Goal: Transaction & Acquisition: Purchase product/service

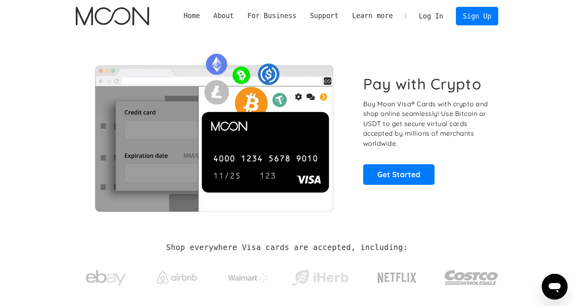
click at [434, 16] on link "Log In" at bounding box center [431, 16] width 38 height 18
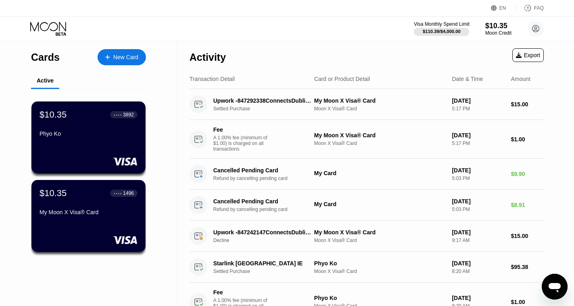
click at [440, 26] on div "Visa Monthly Spend Limit" at bounding box center [442, 24] width 56 height 6
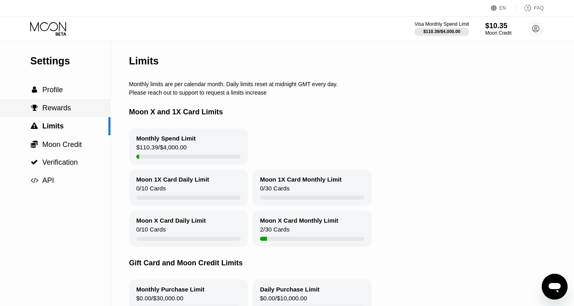
click at [81, 109] on div " Rewards" at bounding box center [55, 108] width 110 height 8
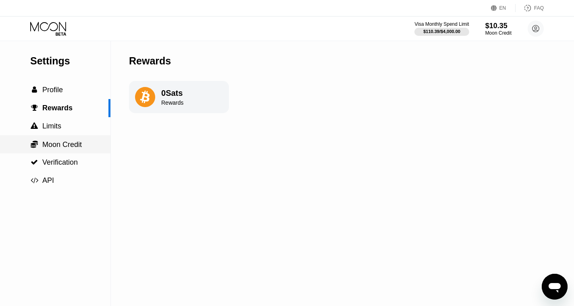
click at [69, 144] on span "Moon Credit" at bounding box center [62, 145] width 40 height 8
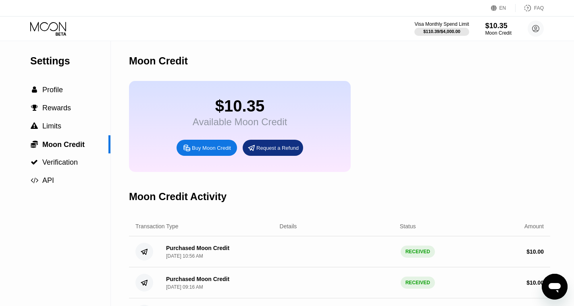
click at [216, 150] on div "Buy Moon Credit" at bounding box center [211, 148] width 39 height 7
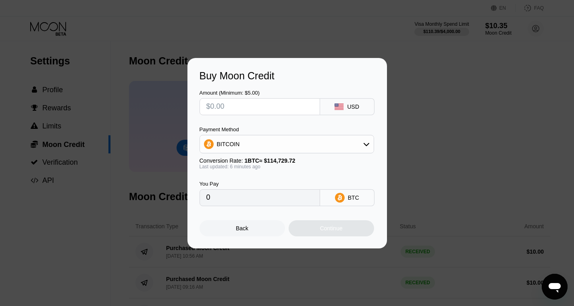
click at [351, 149] on div "BITCOIN" at bounding box center [287, 144] width 174 height 16
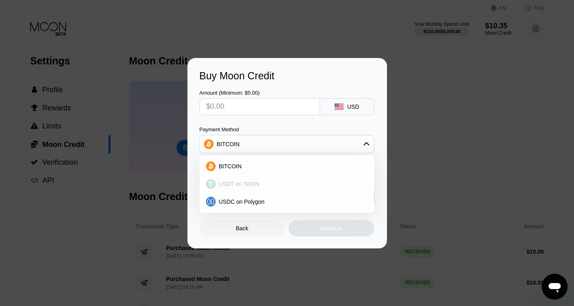
click at [269, 182] on div "USDT on TRON" at bounding box center [292, 184] width 152 height 6
type input "0.00"
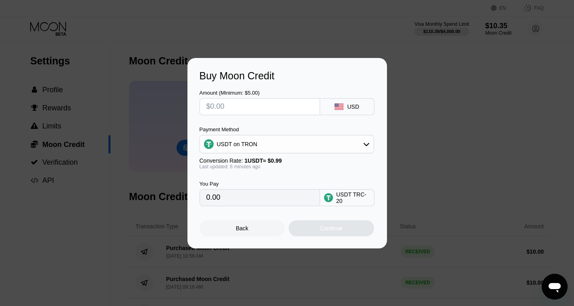
click at [229, 200] on input "0.00" at bounding box center [259, 198] width 107 height 16
click at [211, 200] on input "0.00" at bounding box center [259, 198] width 107 height 16
click at [260, 108] on input "text" at bounding box center [259, 107] width 107 height 16
type input "$9"
type input "9.09"
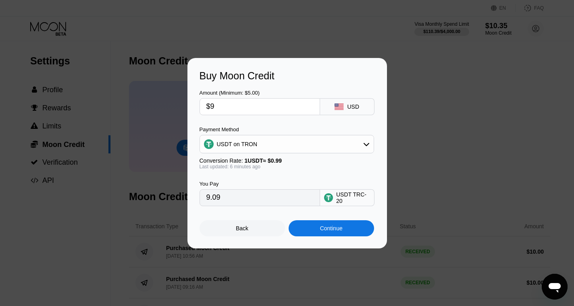
type input "$95"
type input "95.96"
click at [342, 231] on div "Continue" at bounding box center [331, 228] width 23 height 6
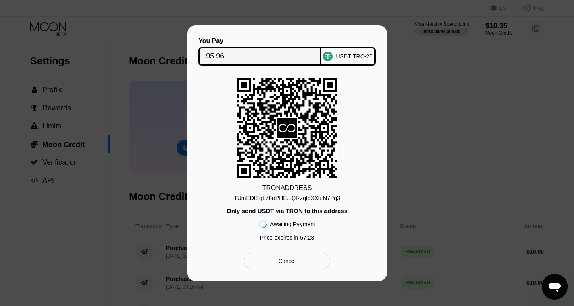
click at [292, 199] on div "TUmEDtEgL7FaPHE...QRzgtgXXfuN7Pg3" at bounding box center [287, 198] width 106 height 6
click at [369, 59] on div "USDT TRC-20" at bounding box center [354, 56] width 37 height 6
click at [279, 263] on div "Cancel" at bounding box center [287, 261] width 18 height 7
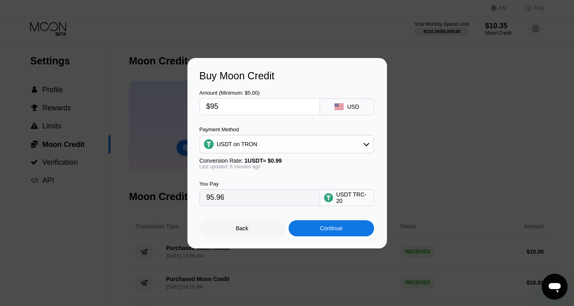
click at [253, 229] on div "Back" at bounding box center [242, 229] width 85 height 16
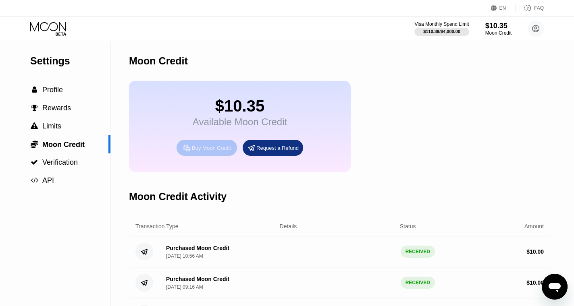
click at [210, 145] on div "Buy Moon Credit" at bounding box center [211, 148] width 39 height 7
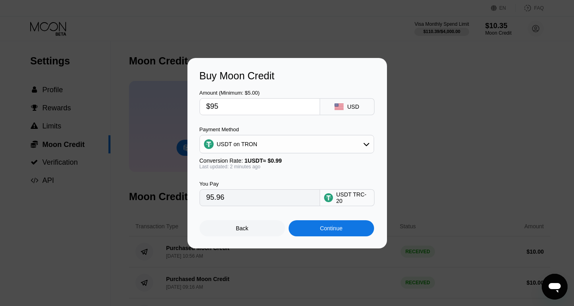
click at [309, 236] on div "Continue" at bounding box center [331, 229] width 85 height 16
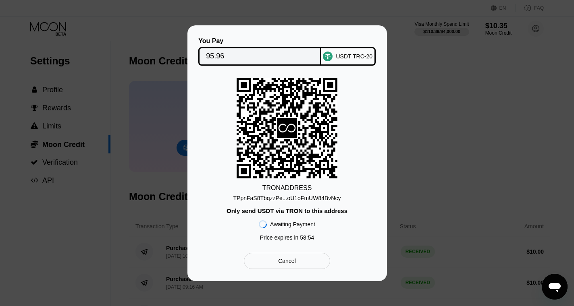
click at [316, 200] on div "TPpnFaS8TbqzzPe...oU1oFmUW84BvNcy" at bounding box center [287, 198] width 108 height 6
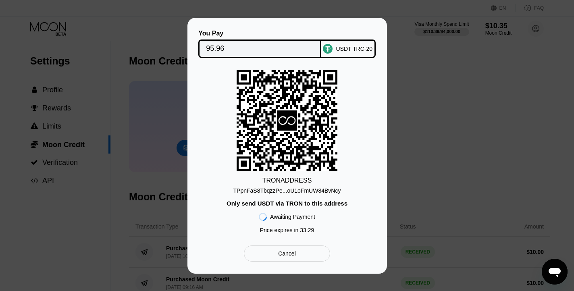
click at [429, 88] on div "You Pay 95.96 USDT TRC-20 TRON ADDRESS TPpnFaS8TbqzzPe...oU1oFmUW84BvNcy Only s…" at bounding box center [287, 146] width 574 height 256
click at [414, 44] on div "You Pay 95.96 USDT TRC-20 TRON ADDRESS TPpnFaS8TbqzzPe...oU1oFmUW84BvNcy Only s…" at bounding box center [287, 146] width 574 height 256
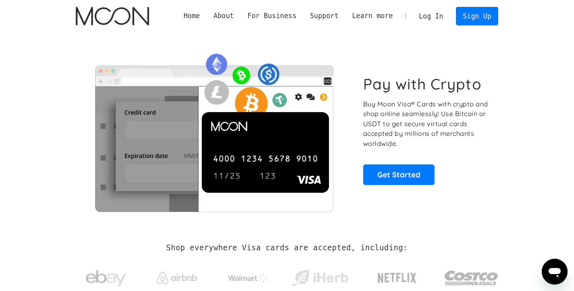
click at [419, 17] on link "Log In" at bounding box center [431, 16] width 38 height 18
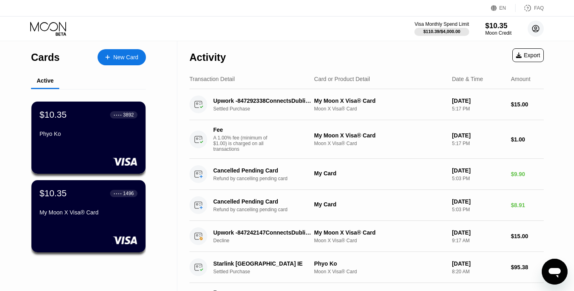
click at [537, 34] on circle at bounding box center [536, 29] width 16 height 16
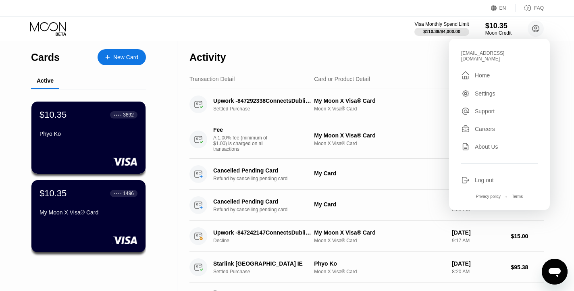
click at [485, 72] on div "Home" at bounding box center [482, 75] width 15 height 6
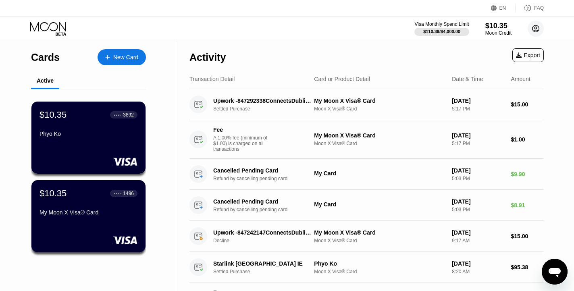
click at [535, 27] on circle at bounding box center [536, 29] width 16 height 16
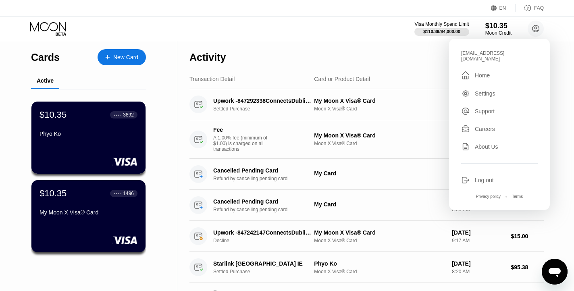
click at [484, 72] on div "Home" at bounding box center [482, 75] width 15 height 6
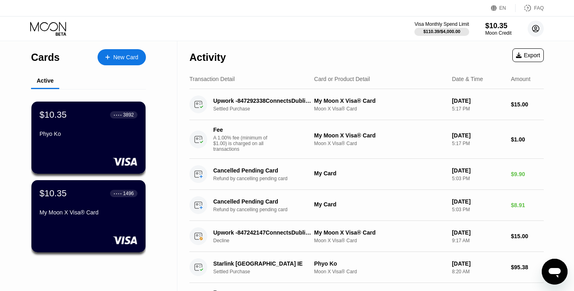
click at [534, 29] on circle at bounding box center [536, 29] width 16 height 16
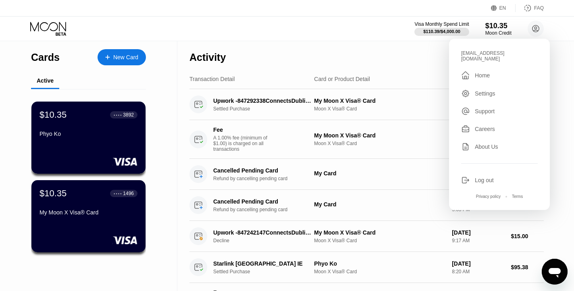
click at [473, 71] on div "" at bounding box center [468, 76] width 14 height 10
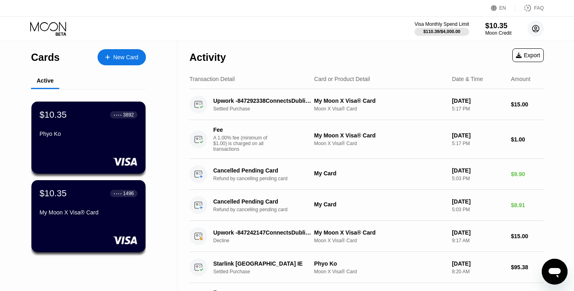
click at [532, 32] on circle at bounding box center [536, 29] width 16 height 16
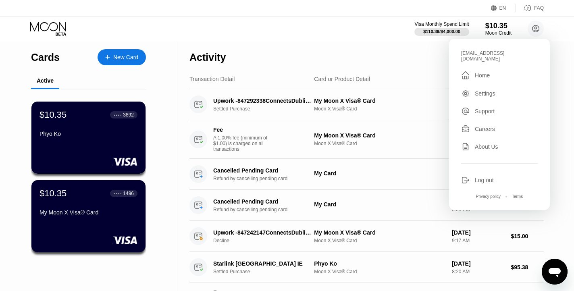
click at [396, 60] on div "Activity Export" at bounding box center [367, 55] width 354 height 28
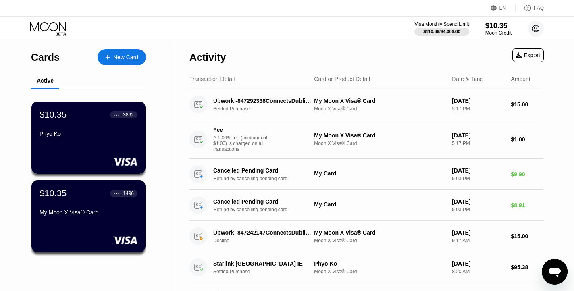
click at [540, 29] on circle at bounding box center [536, 29] width 16 height 16
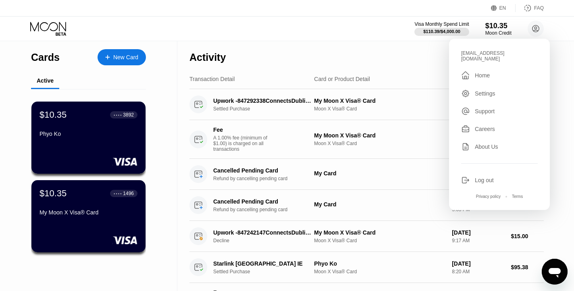
click at [484, 126] on div "Careers" at bounding box center [485, 129] width 20 height 6
click at [486, 72] on div "Home" at bounding box center [482, 75] width 15 height 6
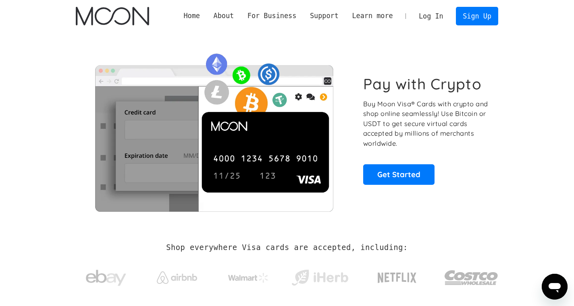
click at [432, 19] on link "Log In" at bounding box center [431, 16] width 38 height 18
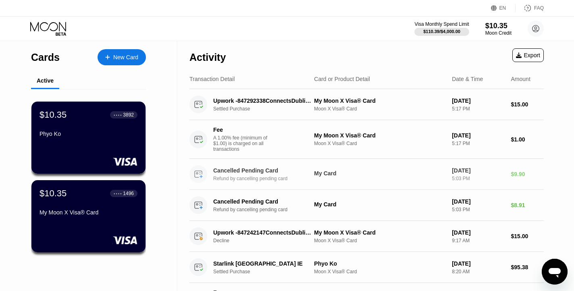
click at [356, 174] on div "My Card" at bounding box center [379, 173] width 131 height 6
click at [322, 175] on div "My Card" at bounding box center [379, 173] width 131 height 6
click at [246, 174] on div "Cancelled Pending Card" at bounding box center [262, 170] width 99 height 6
click at [207, 180] on icon at bounding box center [199, 174] width 18 height 18
click at [197, 175] on circle at bounding box center [199, 174] width 18 height 18
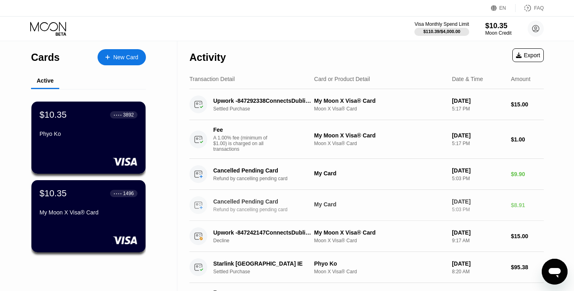
click at [198, 208] on icon at bounding box center [198, 205] width 7 height 6
click at [198, 177] on circle at bounding box center [199, 174] width 18 height 18
click at [351, 174] on div "My Card" at bounding box center [379, 173] width 131 height 6
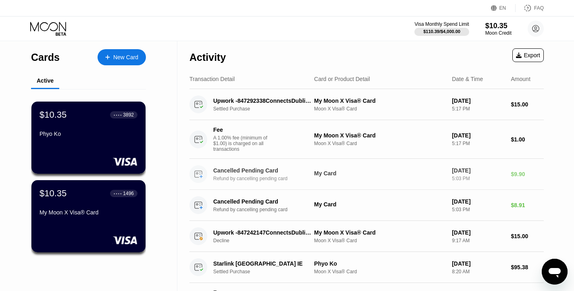
click at [452, 174] on div "Sep 18, 2025" at bounding box center [478, 170] width 52 height 6
click at [486, 169] on div "Sep 18, 2025" at bounding box center [478, 170] width 52 height 6
click at [509, 180] on div "Cancelled Pending Card Refund by cancelling pending card My Card Sep 18, 2025 5…" at bounding box center [367, 174] width 354 height 31
click at [517, 173] on div "$9.90" at bounding box center [527, 174] width 33 height 6
click at [494, 29] on div "$10.35" at bounding box center [498, 25] width 27 height 8
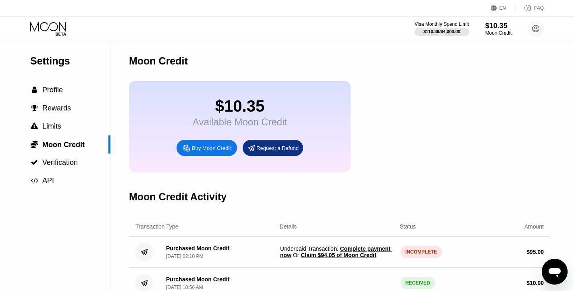
click at [220, 150] on div "Buy Moon Credit" at bounding box center [211, 148] width 39 height 7
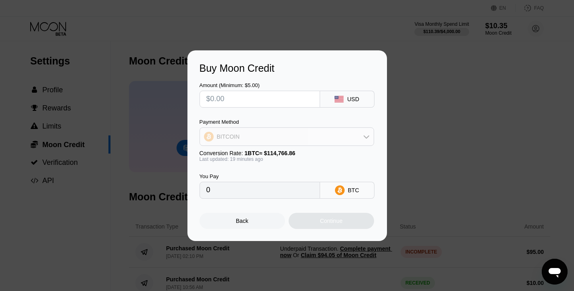
click at [369, 136] on icon at bounding box center [366, 136] width 6 height 6
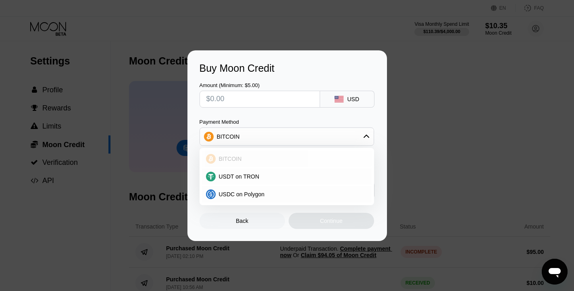
click at [291, 158] on div "BITCOIN" at bounding box center [292, 159] width 152 height 6
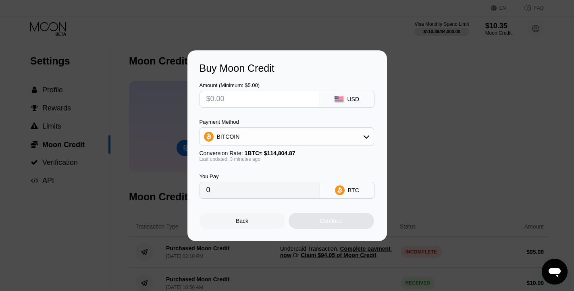
click at [245, 100] on input "text" at bounding box center [259, 99] width 107 height 16
type input "$1"
type input "0.00000872"
type input "$10"
type input "0.00008711"
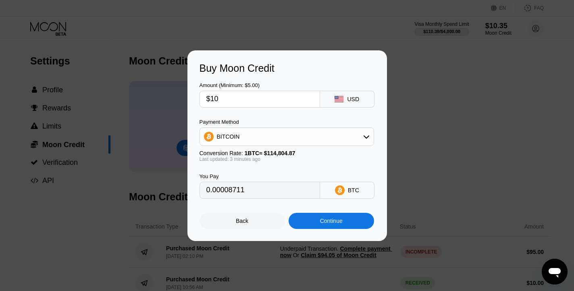
type input "$100"
type input "0.00087105"
click at [324, 221] on div "Continue" at bounding box center [331, 221] width 23 height 6
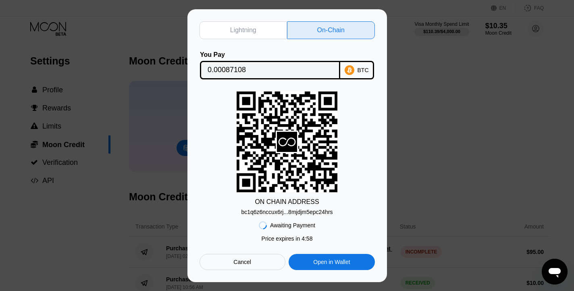
click at [288, 148] on icon at bounding box center [287, 142] width 20 height 20
click at [301, 213] on div "bc1q6z6nccux6rj...8mjdjm5epc24hrs" at bounding box center [287, 212] width 92 height 6
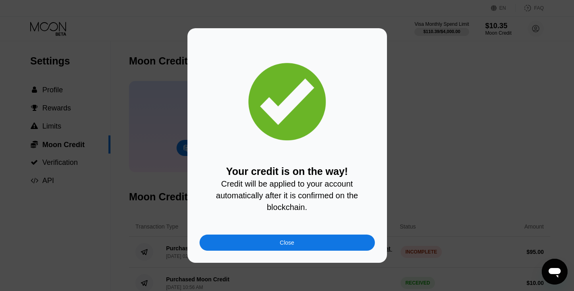
click at [290, 242] on div "Close" at bounding box center [287, 243] width 15 height 6
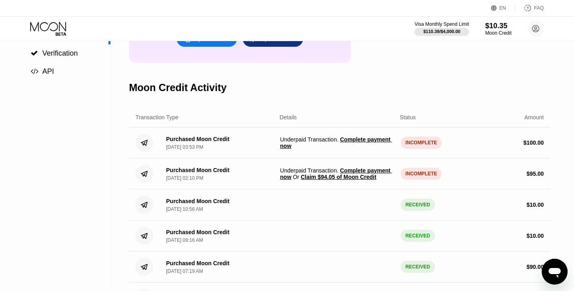
scroll to position [110, 0]
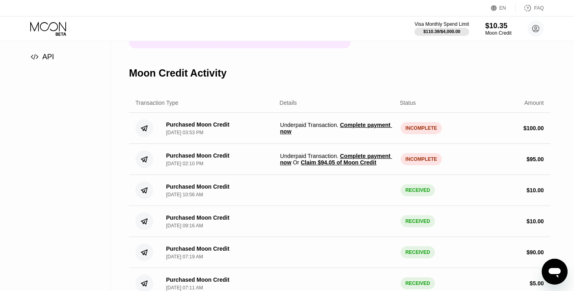
scroll to position [124, 0]
click at [358, 127] on span "Complete payment now" at bounding box center [336, 127] width 112 height 13
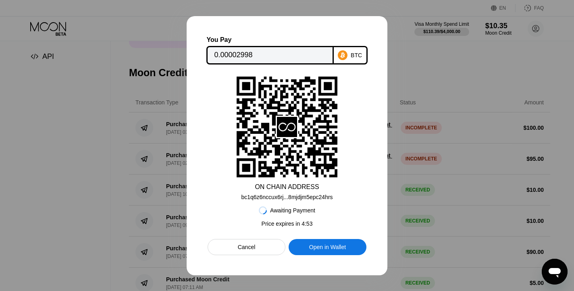
click at [246, 244] on div "Cancel" at bounding box center [247, 247] width 18 height 7
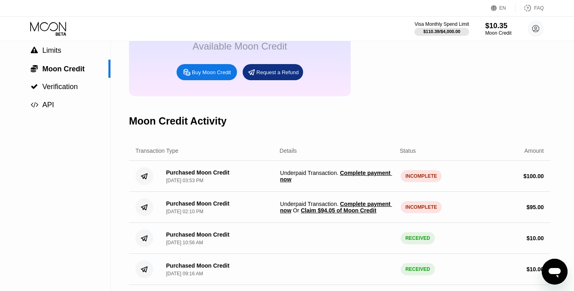
scroll to position [77, 0]
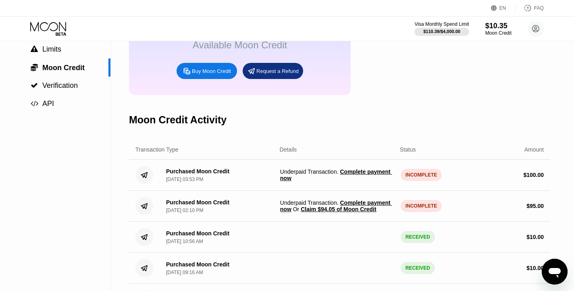
click at [357, 173] on span "Complete payment now" at bounding box center [336, 175] width 112 height 13
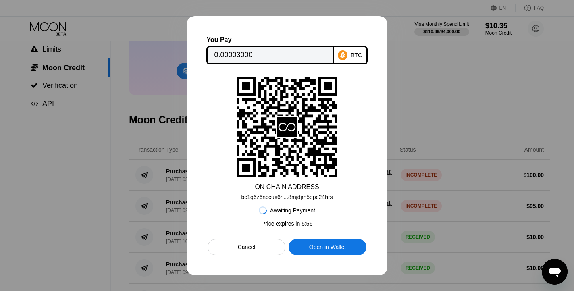
click at [304, 198] on div "bc1q6z6nccux6rj...8mjdjm5epc24hrs" at bounding box center [287, 197] width 92 height 6
click at [272, 152] on rect at bounding box center [287, 127] width 101 height 101
click at [290, 125] on icon at bounding box center [287, 127] width 20 height 20
click at [283, 198] on div "bc1q6z6nccux6rj...8mjdjm5epc24hrs" at bounding box center [287, 197] width 92 height 6
click at [292, 55] on input "0.00003000" at bounding box center [270, 55] width 112 height 16
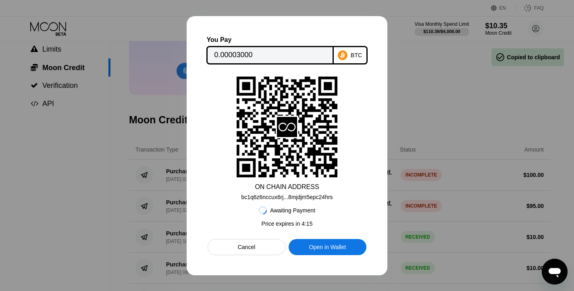
click at [247, 251] on div "Cancel" at bounding box center [247, 247] width 78 height 16
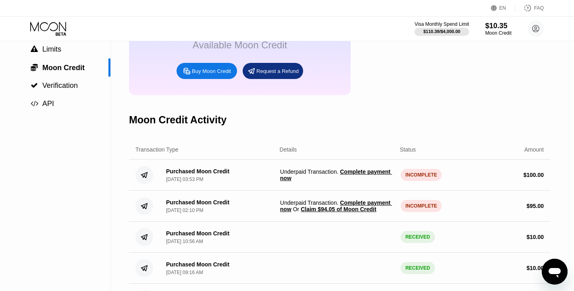
click at [298, 179] on span "Complete payment now" at bounding box center [336, 175] width 112 height 13
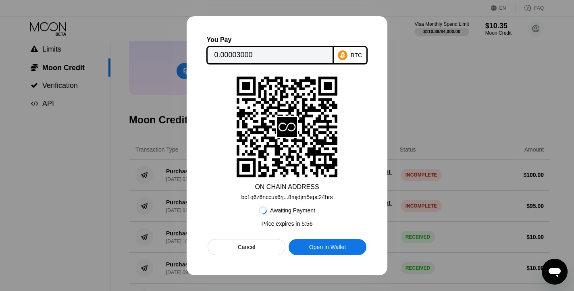
click at [252, 246] on div "Cancel" at bounding box center [247, 247] width 18 height 7
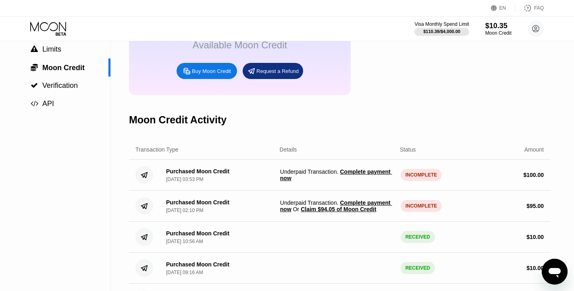
click at [362, 174] on span "Complete payment now" at bounding box center [336, 175] width 112 height 13
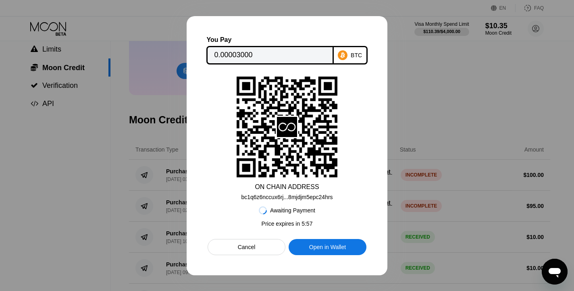
click at [351, 57] on div "BTC" at bounding box center [356, 55] width 11 height 6
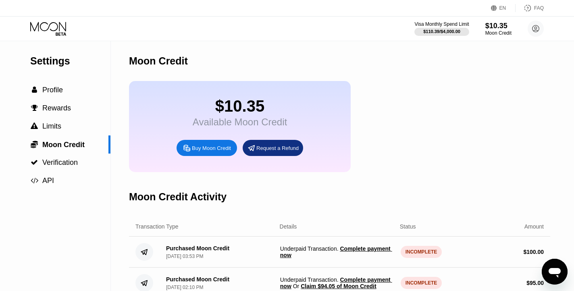
scroll to position [34, 0]
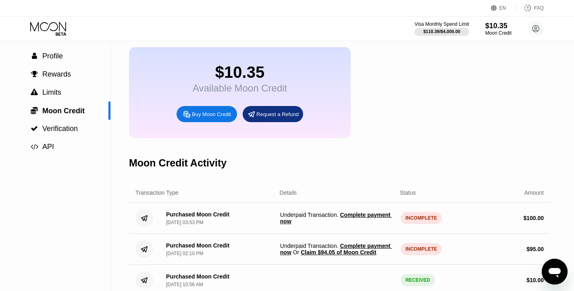
click at [355, 219] on span "Underpaid Transaction . Complete payment now" at bounding box center [337, 218] width 114 height 13
click at [355, 217] on span "Complete payment now" at bounding box center [336, 218] width 112 height 13
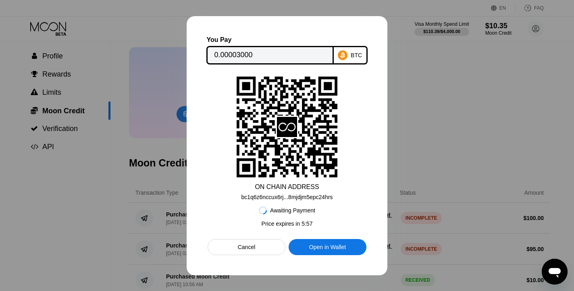
click at [296, 200] on div "bc1q6z6nccux6rj...8mjdjm5epc24hrs" at bounding box center [287, 197] width 92 height 6
click at [242, 246] on div "Cancel" at bounding box center [247, 247] width 18 height 7
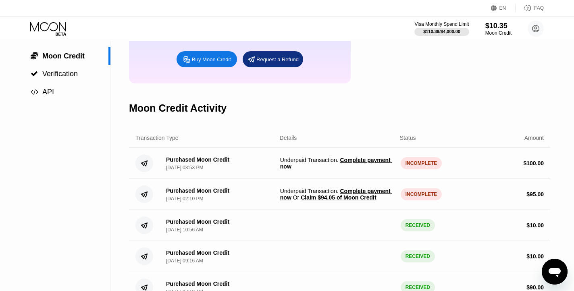
scroll to position [88, 0]
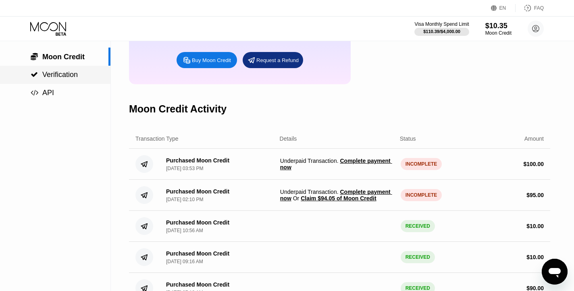
click at [70, 71] on span "Verification" at bounding box center [59, 75] width 35 height 8
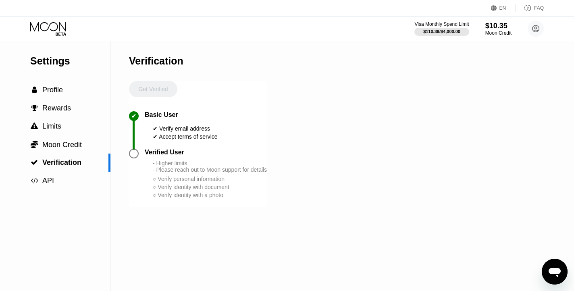
click at [133, 154] on div at bounding box center [134, 154] width 10 height 10
click at [176, 179] on div "○ Verify personal information" at bounding box center [210, 179] width 114 height 6
click at [169, 202] on div "Verified User - Higher limits - Please reach out to Moon support for details ○ …" at bounding box center [198, 178] width 138 height 58
click at [84, 147] on div " Moon Credit" at bounding box center [55, 144] width 110 height 9
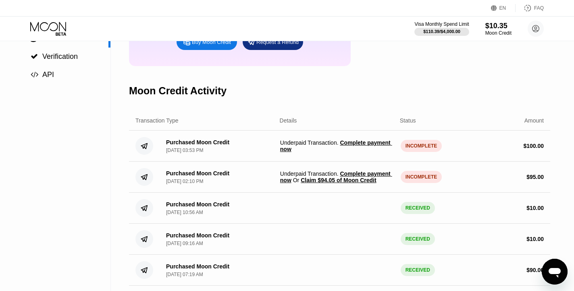
scroll to position [107, 0]
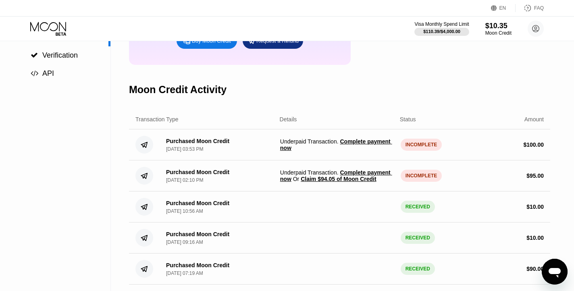
click at [354, 143] on span "Complete payment now" at bounding box center [336, 144] width 112 height 13
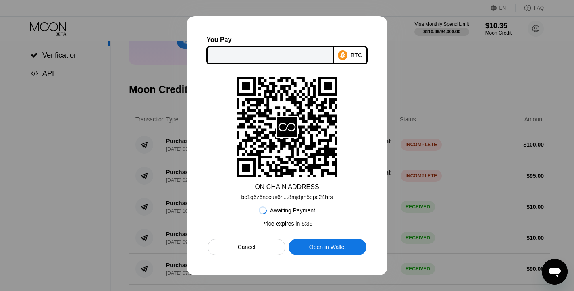
click at [250, 250] on div "Cancel" at bounding box center [247, 247] width 18 height 7
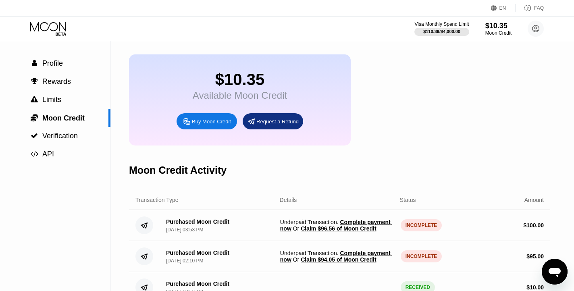
scroll to position [25, 0]
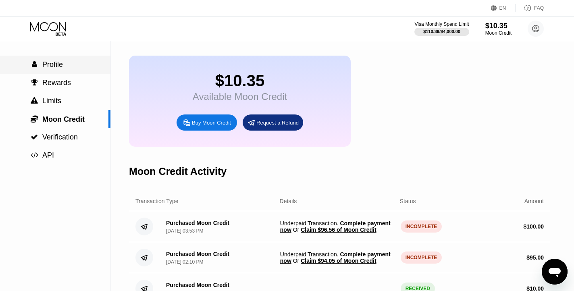
click at [77, 65] on div " Profile" at bounding box center [55, 64] width 110 height 8
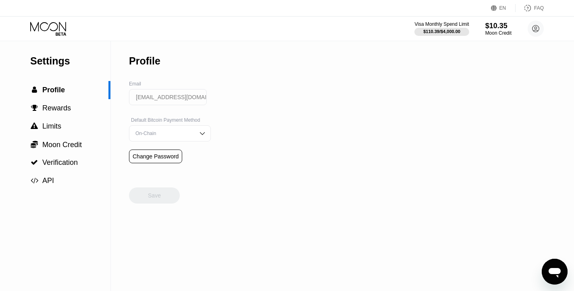
click at [202, 132] on img at bounding box center [202, 133] width 8 height 8
click at [187, 167] on div "On-Chain" at bounding box center [163, 166] width 61 height 6
click at [82, 105] on div " Rewards" at bounding box center [55, 108] width 110 height 8
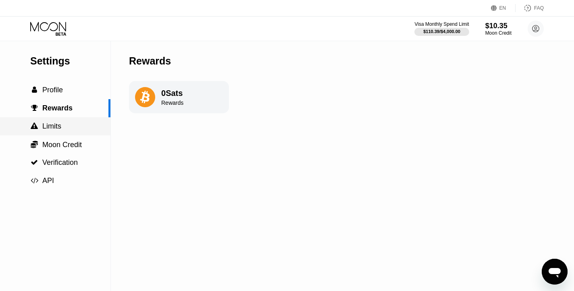
click at [70, 128] on div " Limits" at bounding box center [55, 126] width 110 height 8
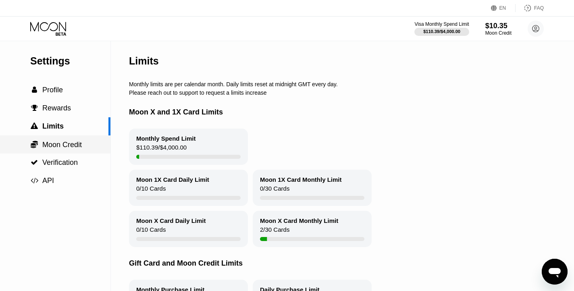
click at [67, 146] on span "Moon Credit" at bounding box center [62, 145] width 40 height 8
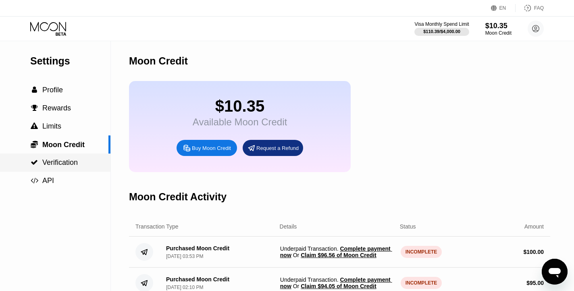
click at [60, 167] on div " Verification" at bounding box center [55, 163] width 110 height 18
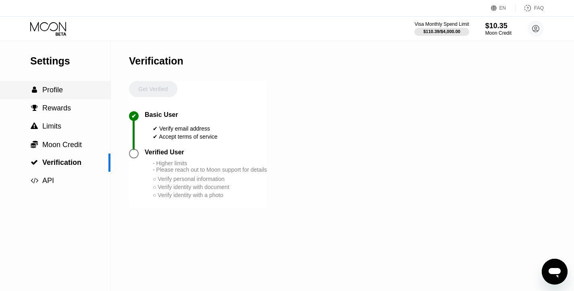
click at [65, 91] on div " Profile" at bounding box center [55, 90] width 110 height 8
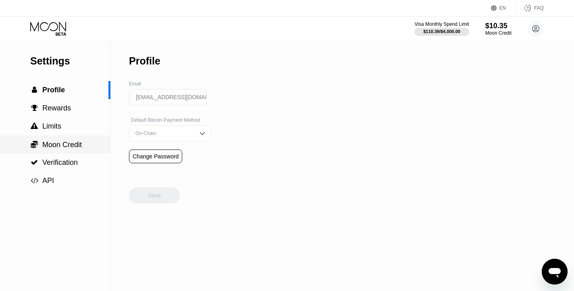
click at [48, 151] on div " Moon Credit" at bounding box center [55, 144] width 110 height 18
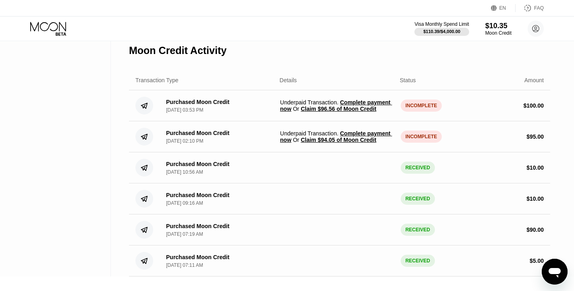
scroll to position [147, 0]
click at [354, 100] on span "Complete payment now" at bounding box center [336, 105] width 112 height 13
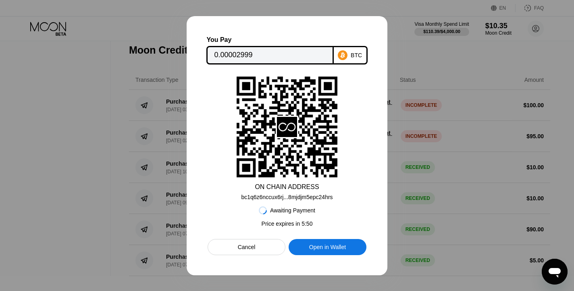
click at [288, 128] on icon at bounding box center [287, 127] width 20 height 20
click at [313, 248] on div "Open in Wallet" at bounding box center [327, 247] width 37 height 7
click at [277, 197] on div "bc1q6z6nccux6rj...8mjdjm5epc24hrs" at bounding box center [287, 197] width 92 height 6
click at [263, 250] on div "Cancel" at bounding box center [247, 247] width 78 height 16
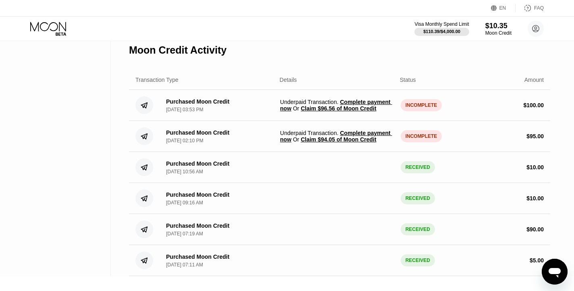
click at [418, 105] on div "INCOMPLETE" at bounding box center [422, 105] width 42 height 12
click at [203, 111] on div "[DATE] 03:53 PM" at bounding box center [184, 110] width 37 height 6
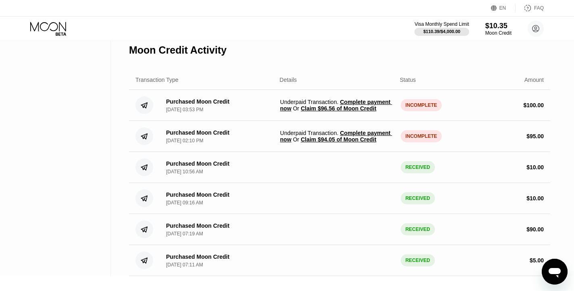
click at [203, 111] on div "[DATE] 03:53 PM" at bounding box center [184, 110] width 37 height 6
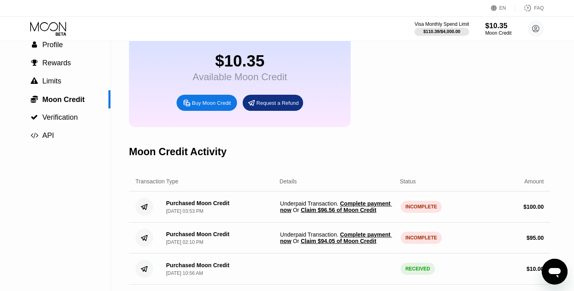
scroll to position [46, 0]
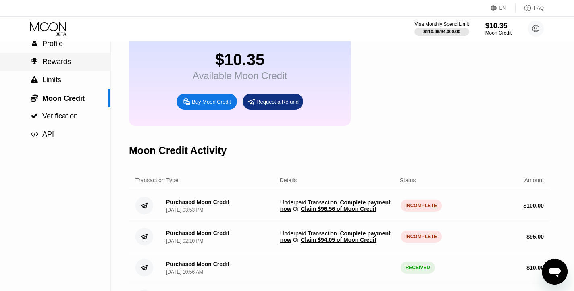
click at [81, 65] on div " Rewards" at bounding box center [55, 62] width 110 height 8
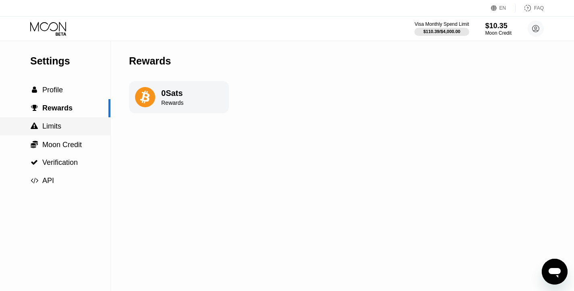
click at [53, 126] on span "Limits" at bounding box center [51, 126] width 19 height 8
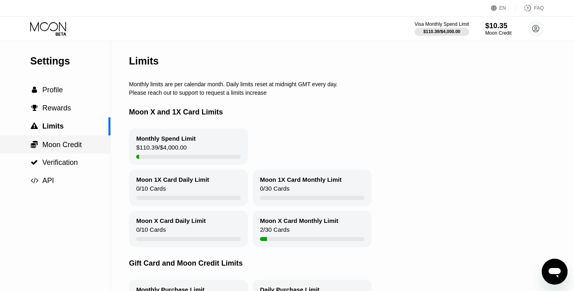
click at [68, 149] on div " Moon Credit" at bounding box center [55, 144] width 110 height 18
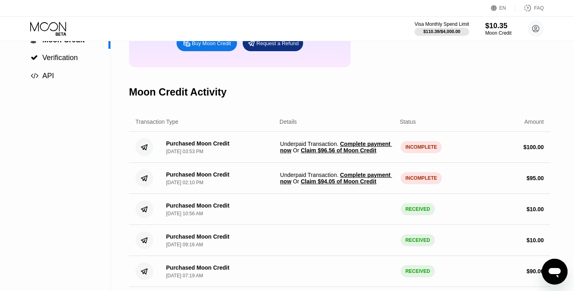
scroll to position [108, 0]
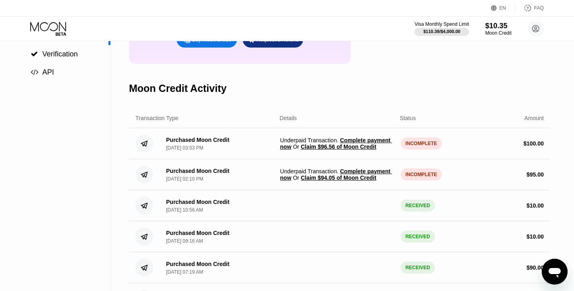
click at [355, 181] on span "Claim $94.05 of Moon Credit" at bounding box center [338, 178] width 75 height 6
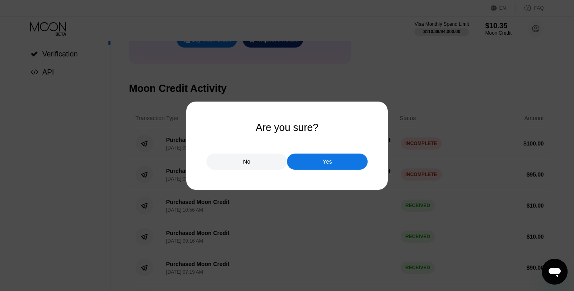
click at [335, 160] on div "Yes" at bounding box center [327, 162] width 81 height 16
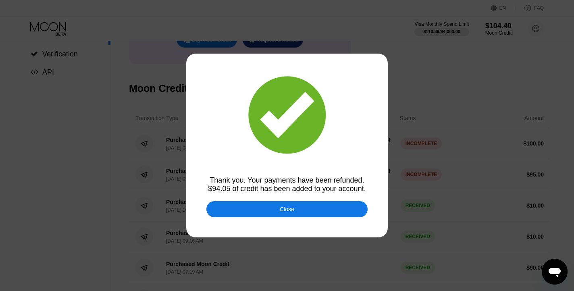
click at [296, 210] on div "Close" at bounding box center [286, 209] width 161 height 16
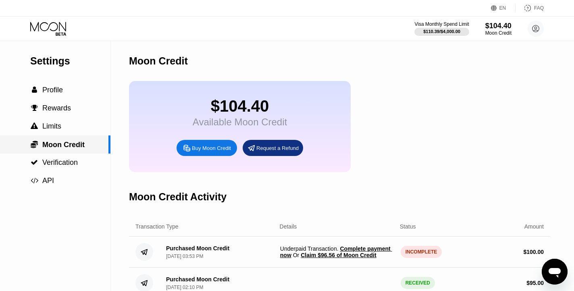
click at [68, 146] on span "Moon Credit" at bounding box center [63, 145] width 42 height 8
click at [61, 90] on span "Profile" at bounding box center [52, 90] width 21 height 8
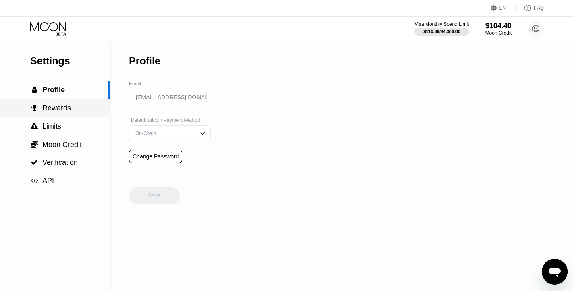
click at [56, 111] on span "Rewards" at bounding box center [56, 108] width 29 height 8
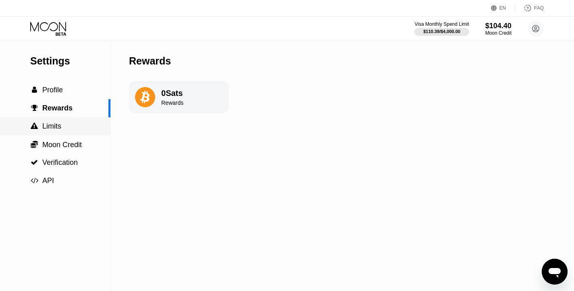
click at [54, 128] on span "Limits" at bounding box center [51, 126] width 19 height 8
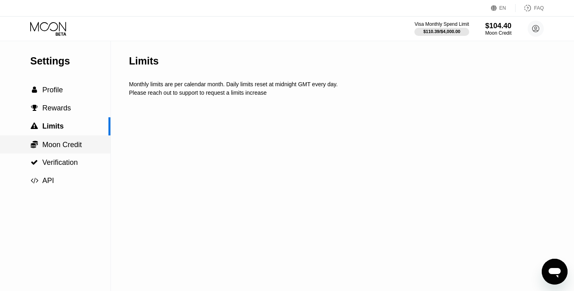
click at [53, 145] on span "Moon Credit" at bounding box center [62, 145] width 40 height 8
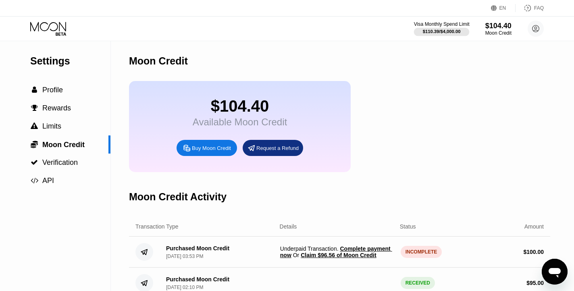
click at [414, 30] on div at bounding box center [442, 32] width 56 height 8
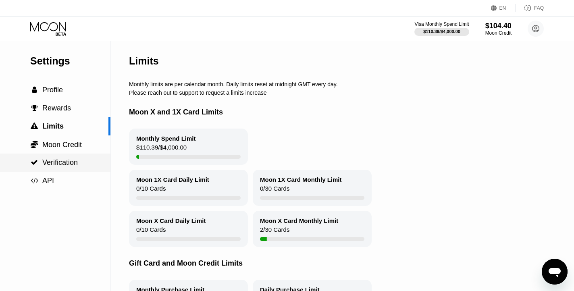
click at [79, 169] on div " Verification" at bounding box center [55, 163] width 110 height 18
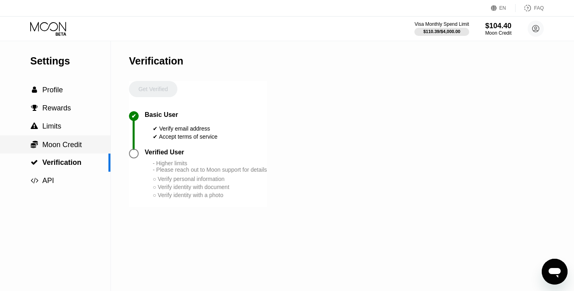
click at [79, 141] on span "Moon Credit" at bounding box center [62, 145] width 40 height 8
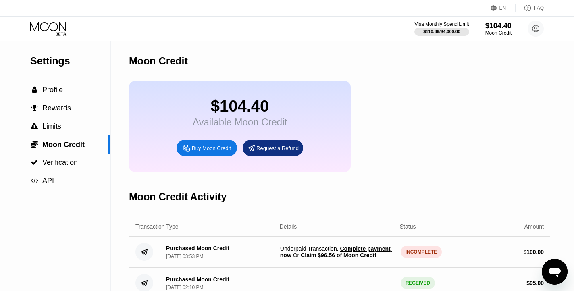
click at [44, 24] on icon at bounding box center [49, 29] width 38 height 14
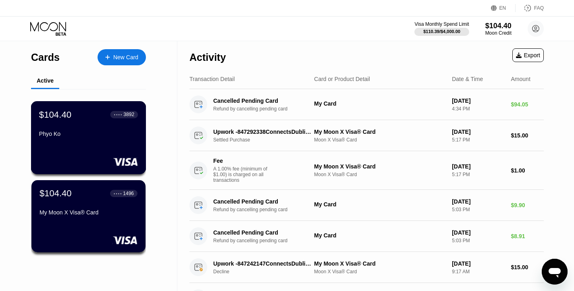
click at [121, 115] on div "● ● ● ● 3892" at bounding box center [124, 115] width 20 height 6
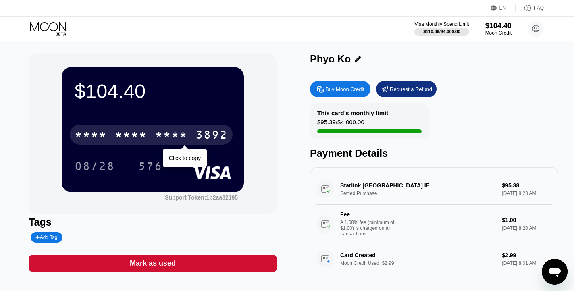
click at [164, 138] on div "* * * *" at bounding box center [171, 135] width 32 height 13
